Goal: Transaction & Acquisition: Download file/media

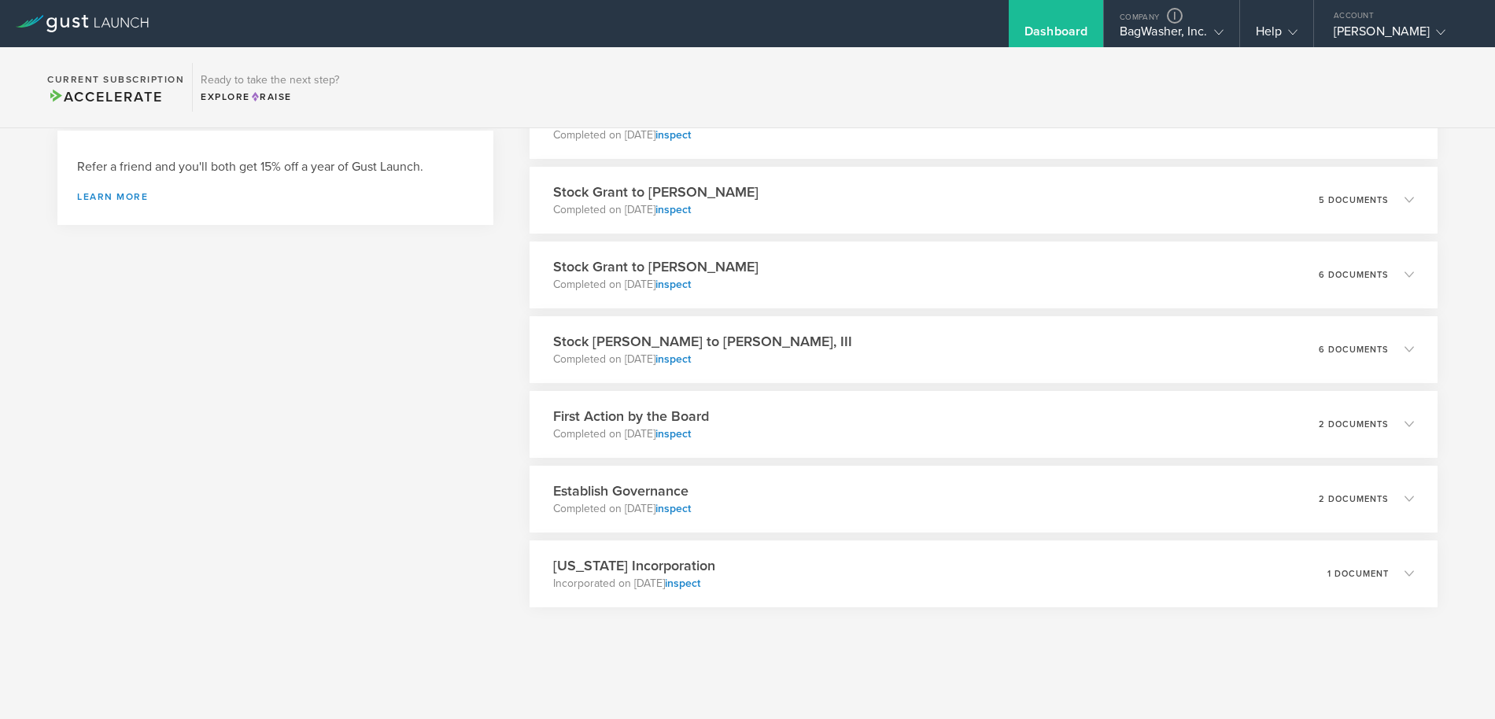
scroll to position [316, 0]
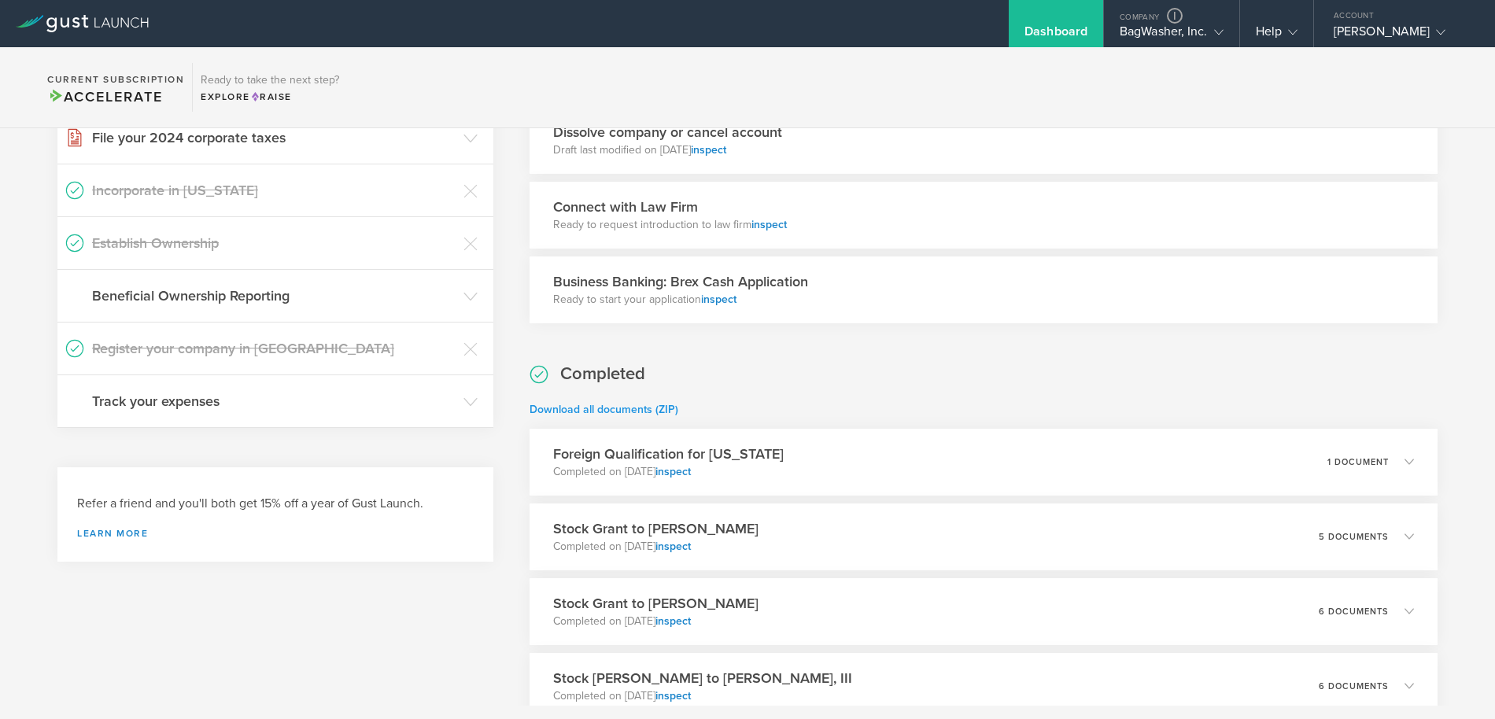
click at [661, 408] on link "Download all documents (ZIP)" at bounding box center [604, 409] width 149 height 13
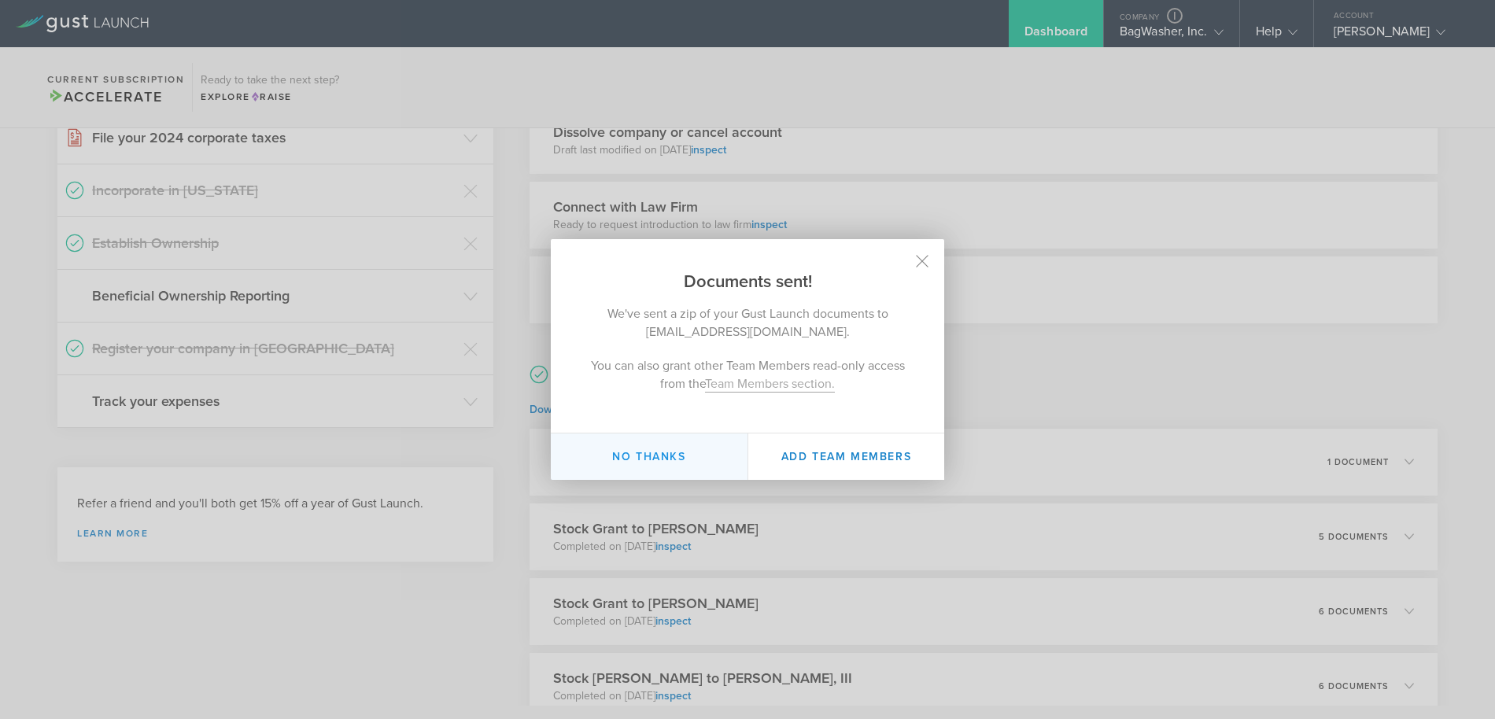
click at [681, 448] on button "No thanks" at bounding box center [649, 457] width 197 height 46
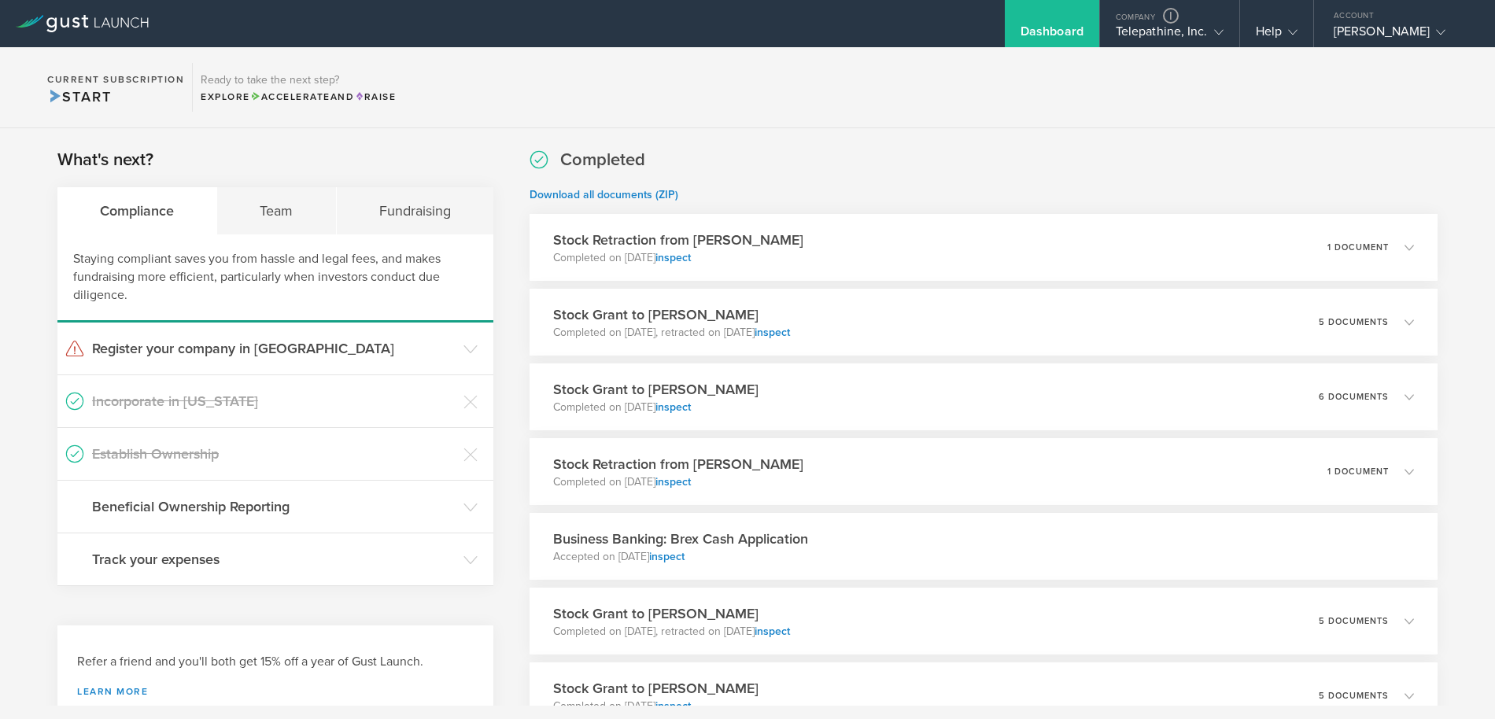
click at [830, 160] on div "Completed Download all documents (ZIP) Stock Retraction from [PERSON_NAME] Comp…" at bounding box center [984, 588] width 908 height 881
